Goal: Task Accomplishment & Management: Manage account settings

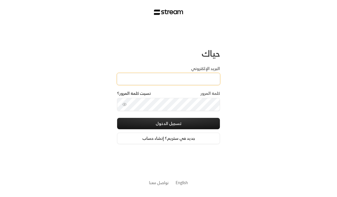
click at [154, 75] on input "البريد الإلكتروني" at bounding box center [168, 79] width 103 height 12
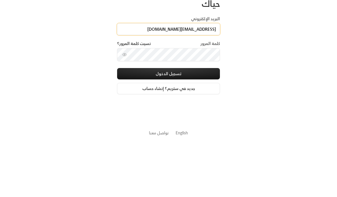
type input "[EMAIL_ADDRESS][DOMAIN_NAME]"
click at [157, 118] on button "تسجيل الدخول" at bounding box center [168, 123] width 103 height 11
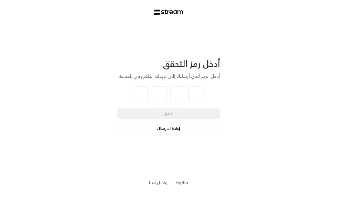
click at [186, 125] on button "إعادة الإرسال" at bounding box center [168, 128] width 103 height 11
